Goal: Information Seeking & Learning: Learn about a topic

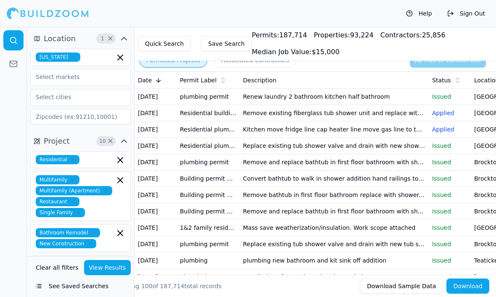
click at [122, 163] on icon "button" at bounding box center [120, 160] width 10 height 10
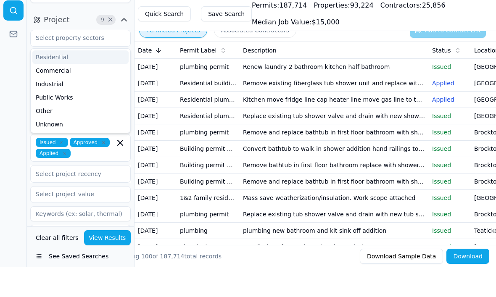
scroll to position [100, 0]
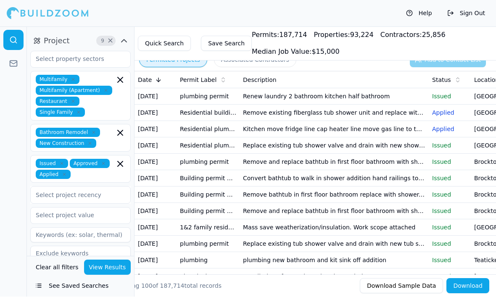
click at [121, 76] on icon "button" at bounding box center [120, 80] width 10 height 10
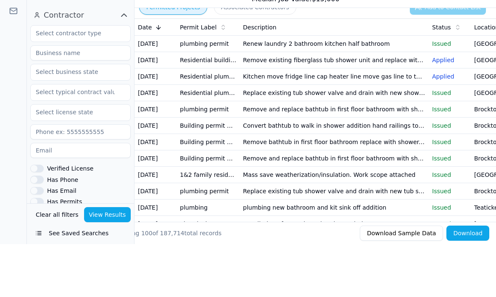
scroll to position [269, 0]
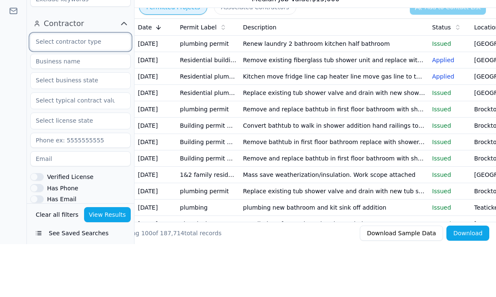
click at [112, 87] on input "text" at bounding box center [75, 94] width 89 height 15
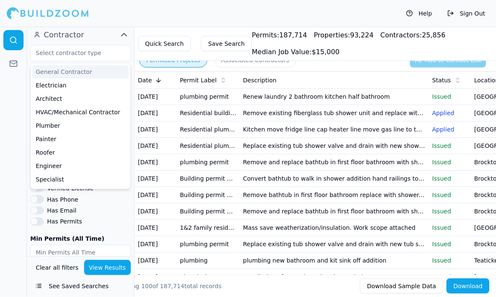
scroll to position [311, 0]
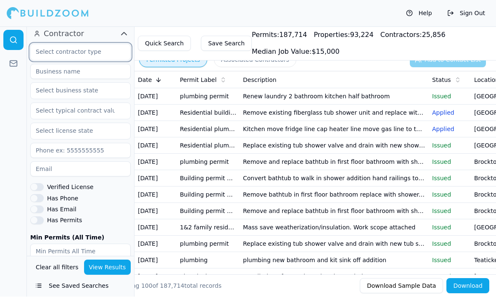
click at [89, 51] on input "text" at bounding box center [75, 52] width 89 height 15
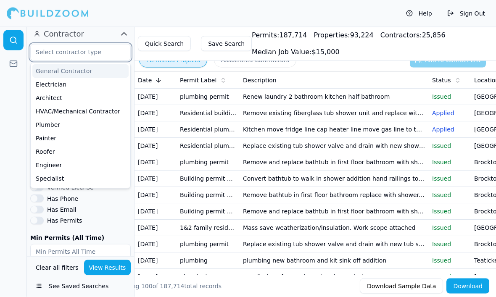
click at [92, 72] on div "General Contractor" at bounding box center [80, 71] width 96 height 13
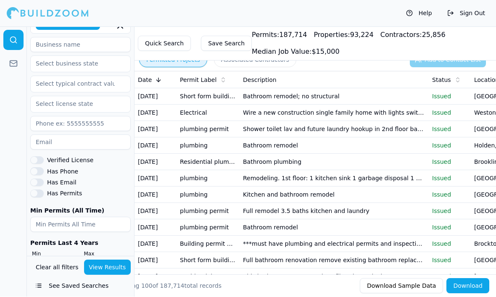
scroll to position [328, 0]
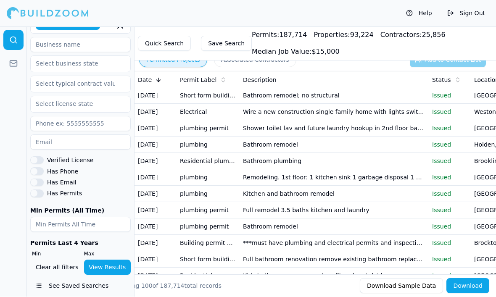
click at [116, 275] on button "View Results" at bounding box center [107, 267] width 47 height 15
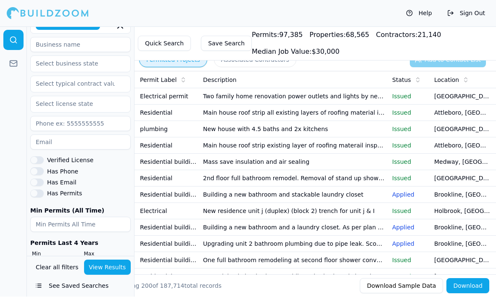
scroll to position [0, 39]
click at [360, 97] on td "Two family home renovation power outlets and lights by nec. Kitchen 3 bedrooms …" at bounding box center [294, 97] width 189 height 16
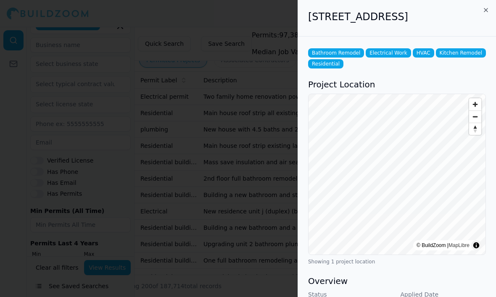
click at [266, 189] on div at bounding box center [248, 148] width 496 height 297
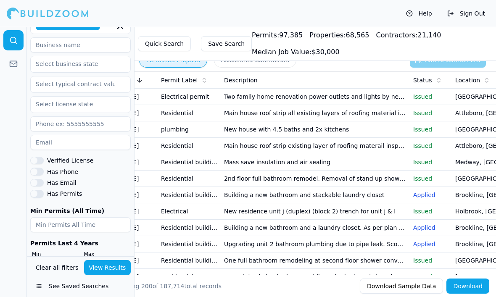
scroll to position [0, 27]
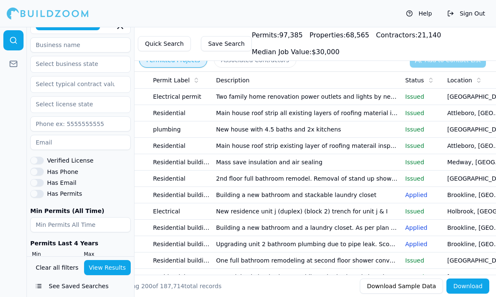
click at [384, 127] on td "New house with 4.5 baths and 2x kitchens" at bounding box center [307, 129] width 189 height 16
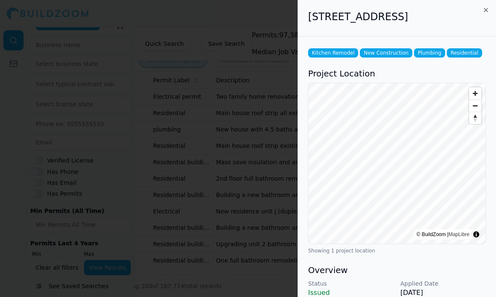
click at [79, 252] on div at bounding box center [248, 148] width 496 height 297
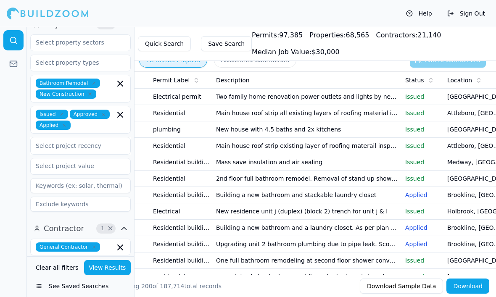
scroll to position [116, 0]
click at [120, 79] on icon "button" at bounding box center [120, 84] width 10 height 10
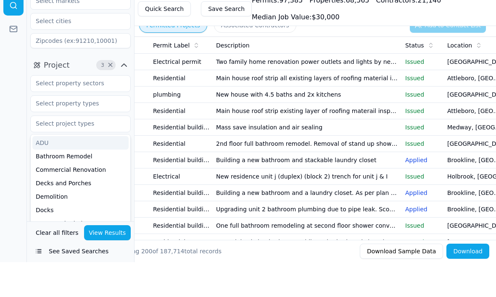
scroll to position [41, 0]
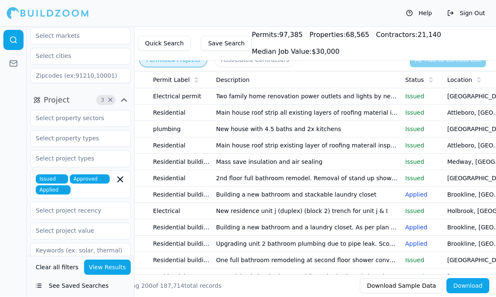
click at [100, 76] on input at bounding box center [80, 75] width 100 height 15
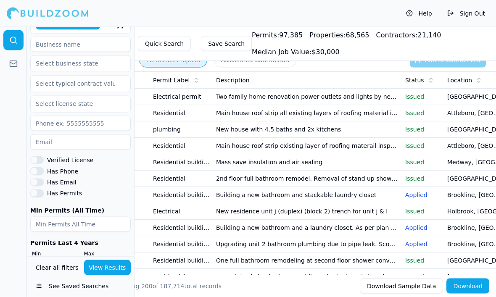
scroll to position [327, 0]
type input "01852"
click at [19, 102] on div at bounding box center [13, 162] width 27 height 270
click at [118, 275] on button "View Results" at bounding box center [107, 267] width 47 height 15
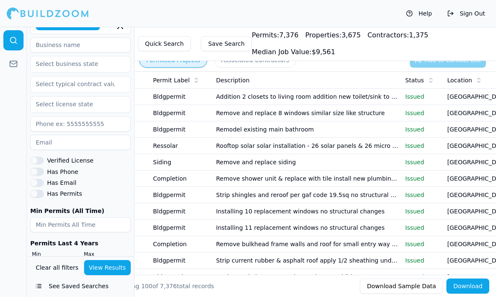
click at [403, 219] on td "Issued" at bounding box center [422, 211] width 42 height 16
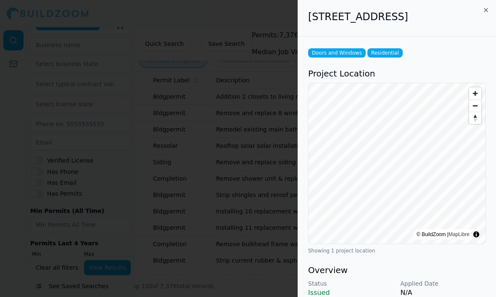
click at [25, 257] on div at bounding box center [248, 148] width 496 height 297
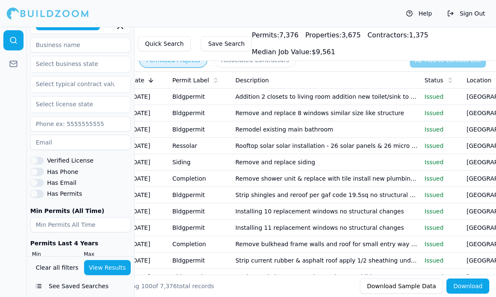
scroll to position [0, 8]
click at [428, 95] on p "Issued" at bounding box center [440, 96] width 35 height 8
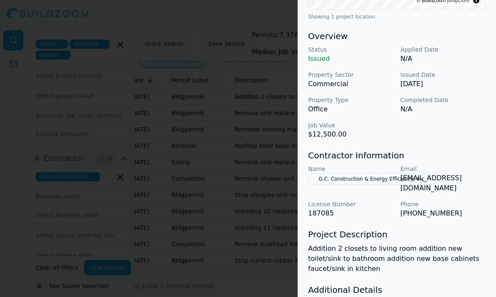
scroll to position [275, 0]
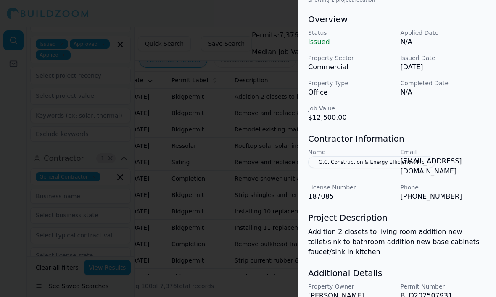
click at [280, 241] on div at bounding box center [248, 148] width 496 height 297
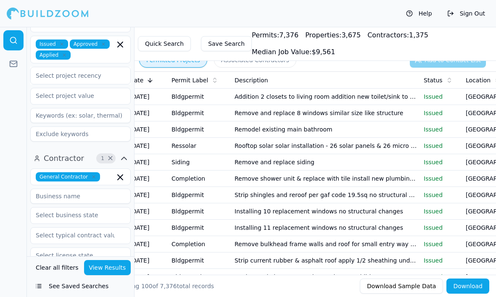
click at [346, 130] on td "Remodel existing main bathroom" at bounding box center [325, 129] width 189 height 16
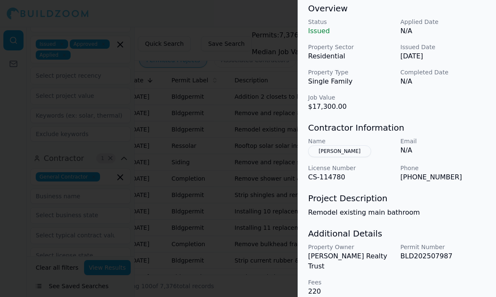
scroll to position [261, 0]
click at [256, 265] on div at bounding box center [248, 148] width 496 height 297
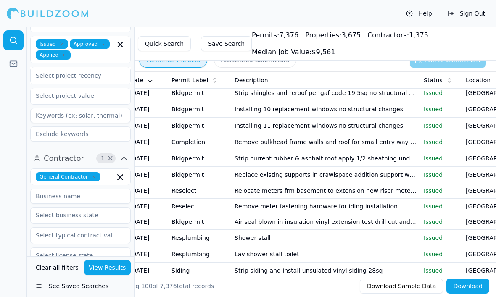
scroll to position [103, 0]
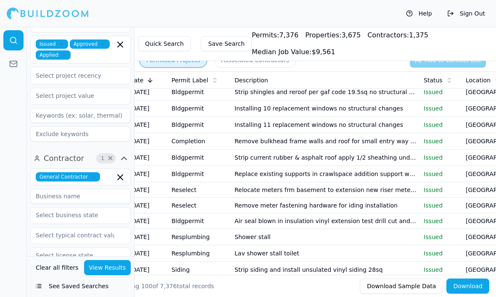
click at [304, 237] on td "Shower stall" at bounding box center [325, 237] width 189 height 16
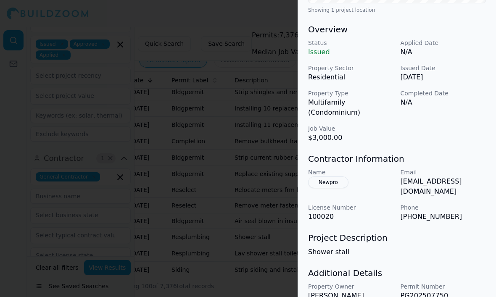
scroll to position [241, 0]
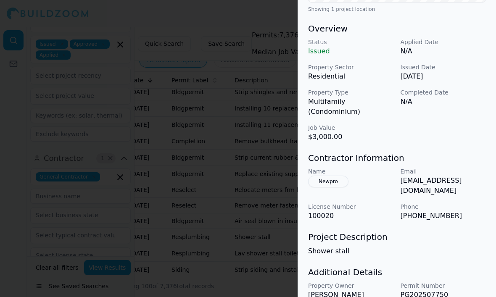
click at [280, 228] on div at bounding box center [248, 148] width 496 height 297
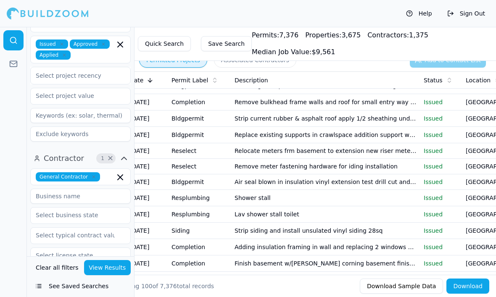
scroll to position [143, 0]
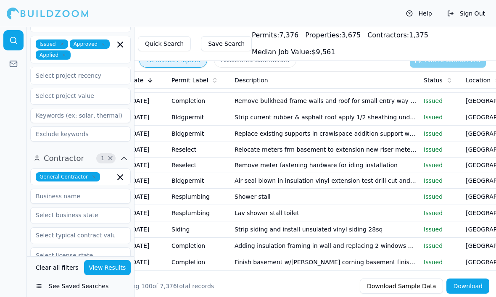
click at [405, 215] on td "Lav shower stall toilet" at bounding box center [325, 213] width 189 height 16
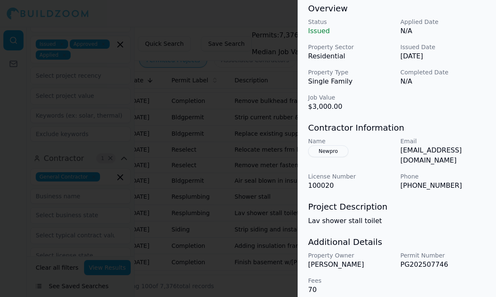
scroll to position [261, 0]
click at [266, 213] on div at bounding box center [248, 148] width 496 height 297
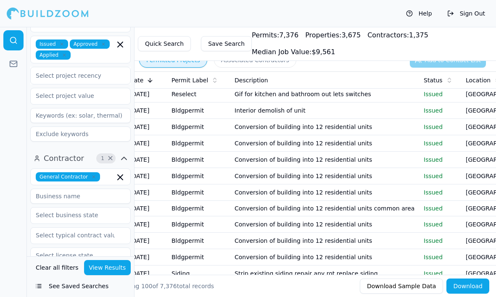
scroll to position [555, 0]
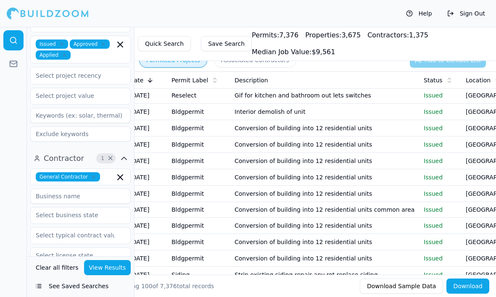
click at [373, 123] on td "Conversion of building into 12 residential units" at bounding box center [325, 128] width 189 height 16
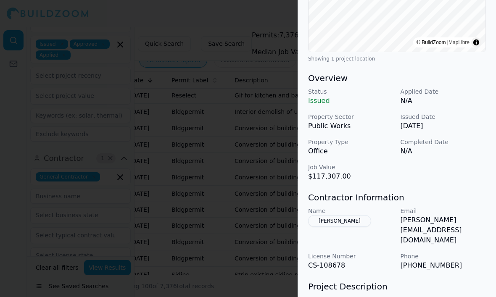
scroll to position [193, 0]
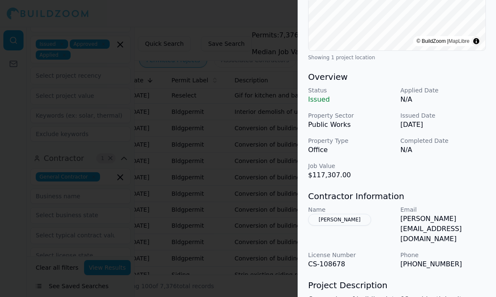
click at [266, 268] on div at bounding box center [248, 148] width 496 height 297
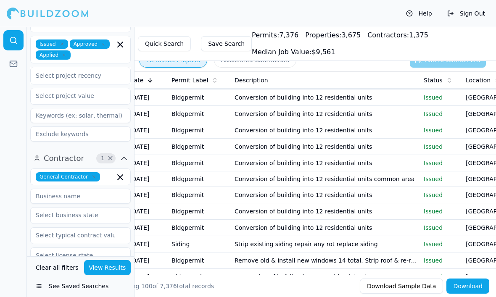
scroll to position [586, 0]
click at [397, 192] on td "Conversion of building into 12 residential units" at bounding box center [325, 194] width 189 height 16
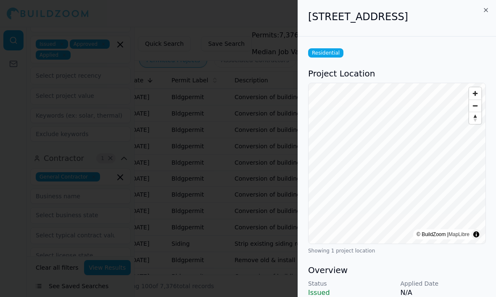
click at [278, 253] on div at bounding box center [248, 148] width 496 height 297
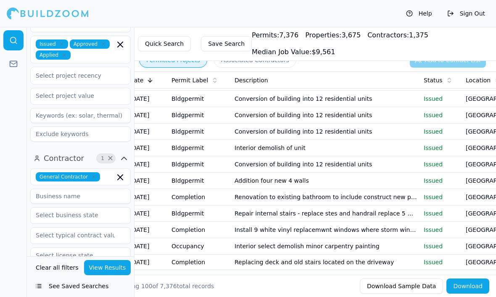
scroll to position [764, 0]
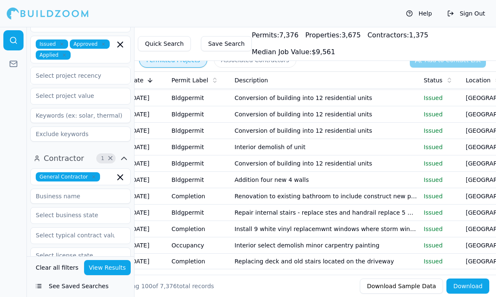
click at [397, 197] on td "Renovation to existing bathroom to include construct new partition wall" at bounding box center [325, 196] width 189 height 16
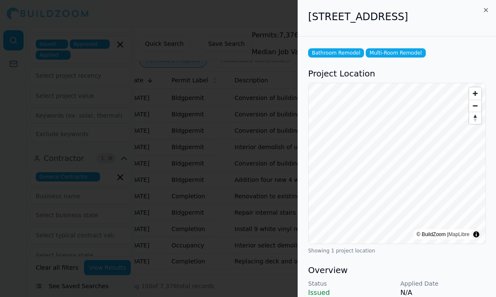
click at [273, 262] on div at bounding box center [248, 148] width 496 height 297
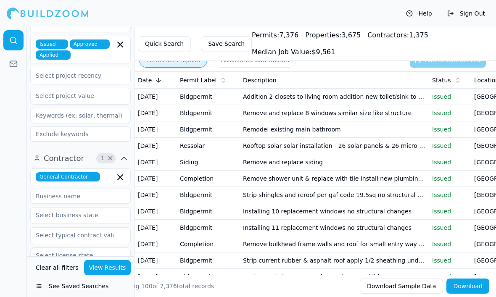
scroll to position [0, 0]
click at [228, 67] on button "Associated Contractors" at bounding box center [255, 59] width 82 height 15
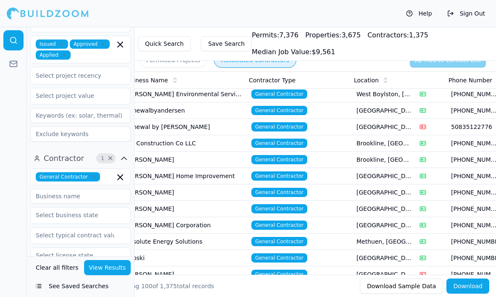
scroll to position [0, 33]
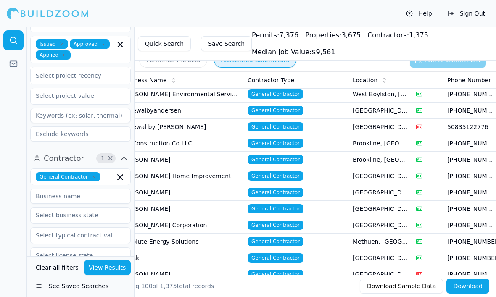
click at [459, 222] on span "[PHONE_NUMBER]" at bounding box center [471, 225] width 48 height 8
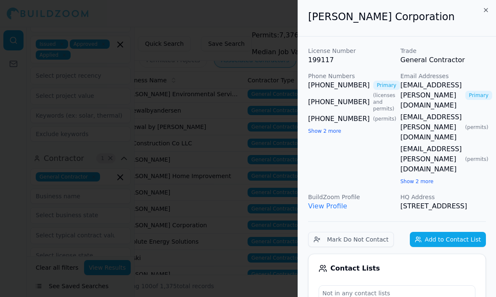
click at [222, 224] on div at bounding box center [248, 148] width 496 height 297
